Goal: Transaction & Acquisition: Purchase product/service

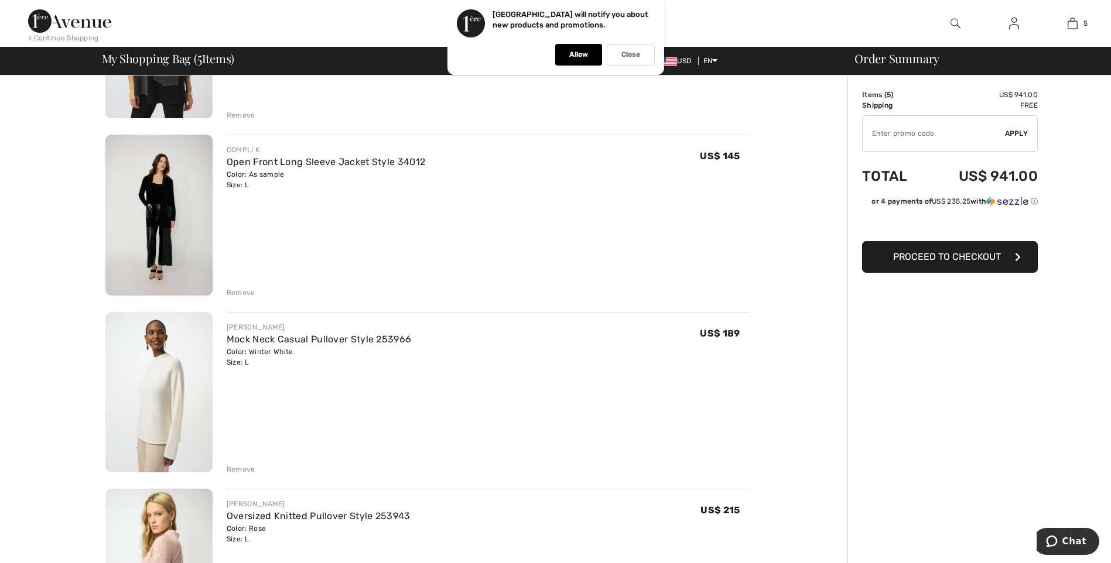
scroll to position [234, 0]
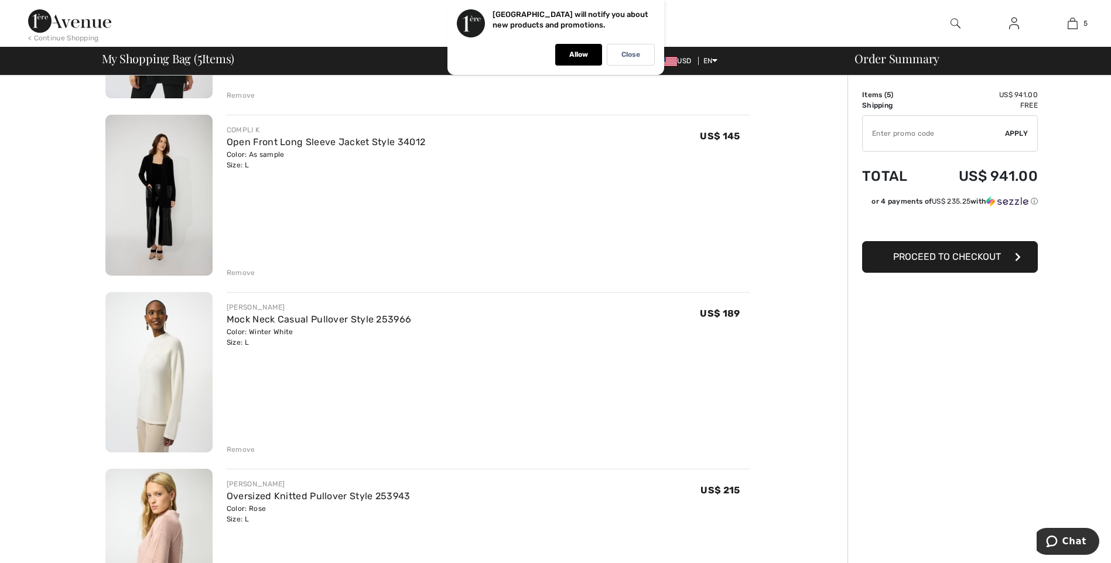
click at [159, 186] on img at bounding box center [158, 195] width 107 height 161
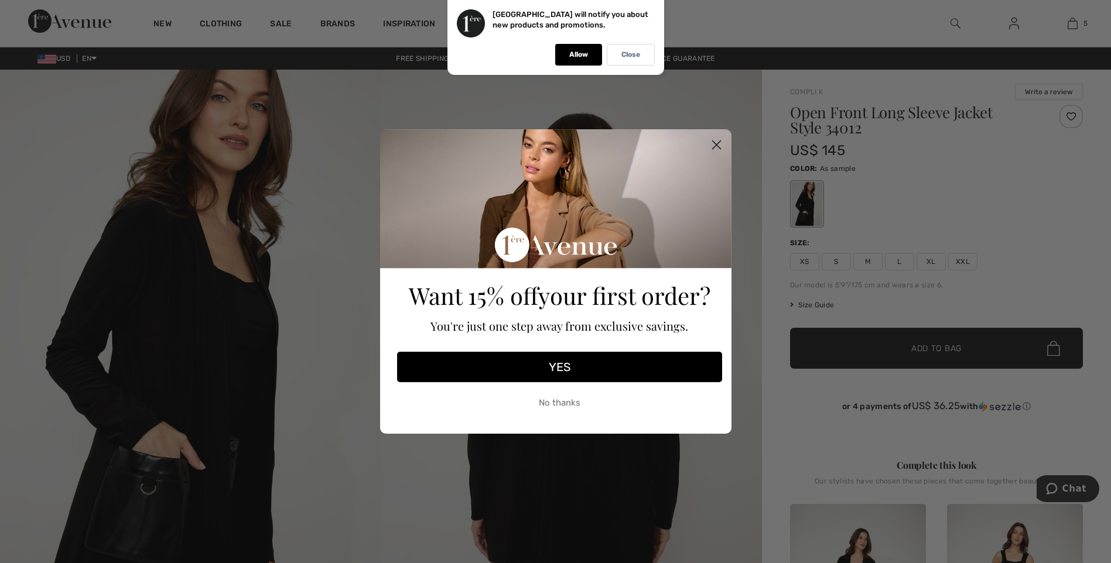
click at [716, 139] on circle "Close dialog" at bounding box center [715, 144] width 19 height 19
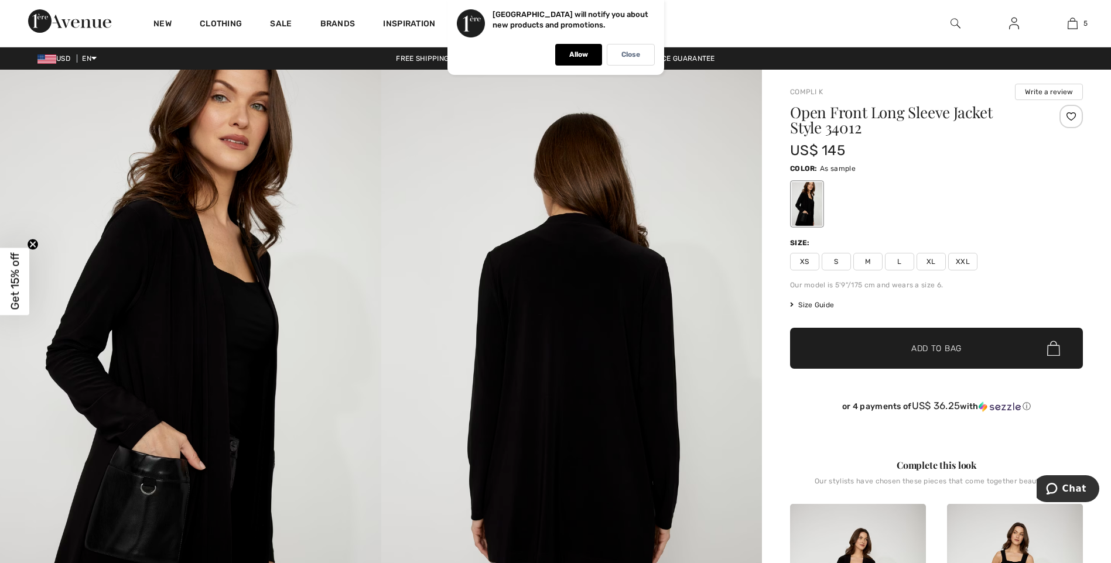
drag, startPoint x: 1110, startPoint y: 124, endPoint x: 1114, endPoint y: 136, distance: 13.4
click at [1110, 136] on html "We value your privacy We use cookies to enhance your browsing experience, serve…" at bounding box center [555, 281] width 1111 height 563
